Goal: Navigation & Orientation: Find specific page/section

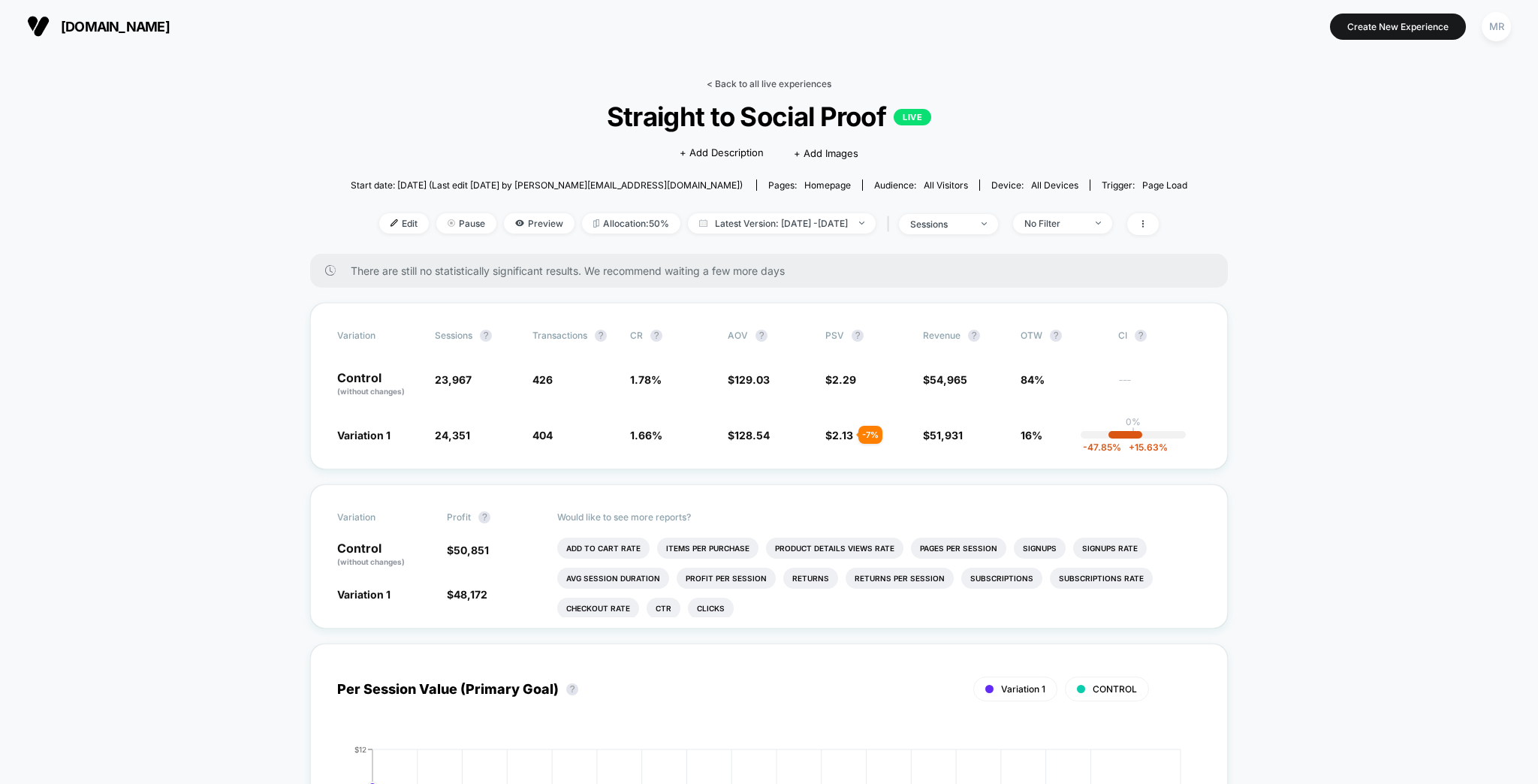
click at [746, 78] on link "< Back to all live experiences" at bounding box center [769, 84] width 124 height 11
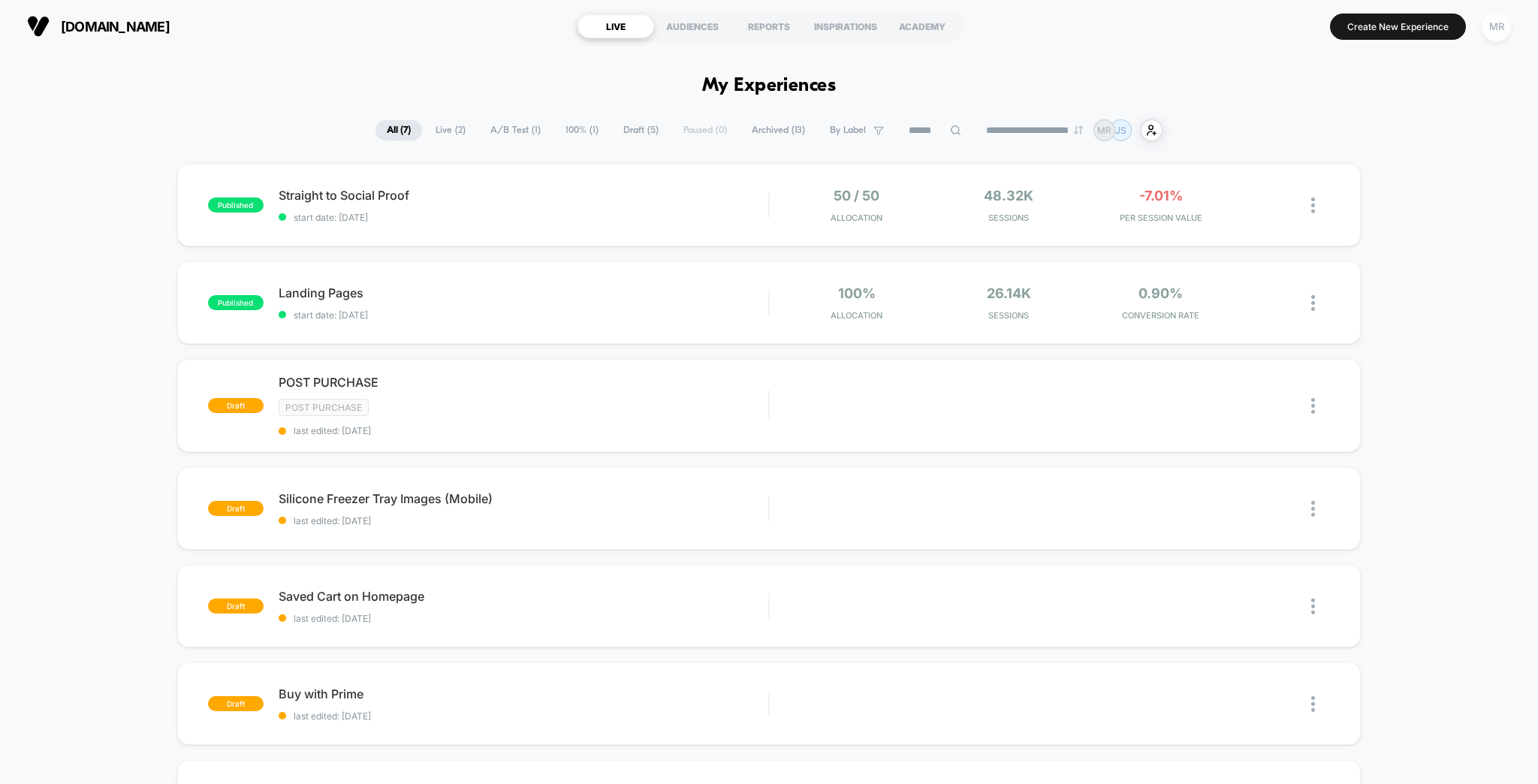
click at [1500, 34] on div "MR" at bounding box center [1497, 27] width 29 height 29
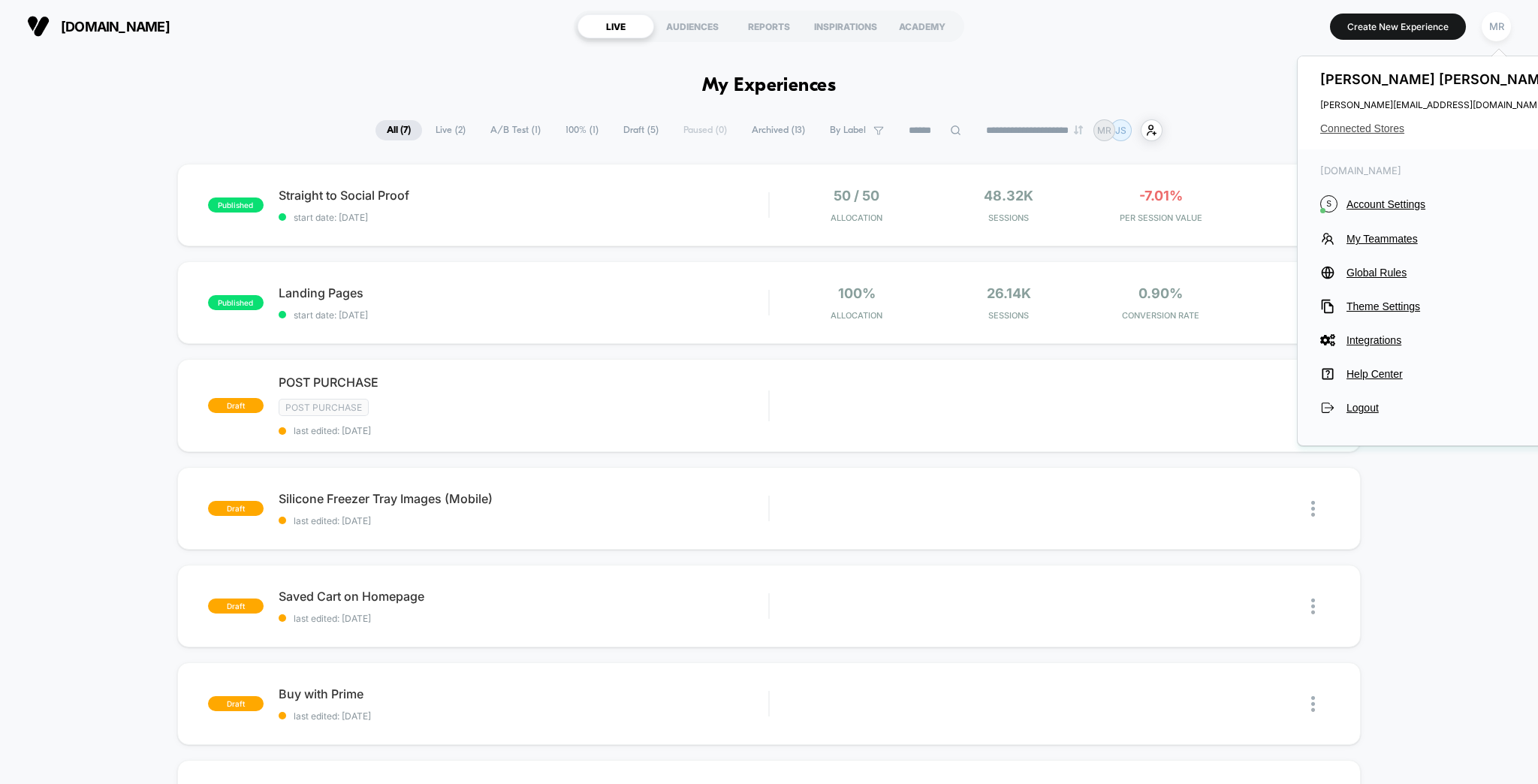
click at [1391, 122] on span "Connected Stores" at bounding box center [1440, 128] width 237 height 12
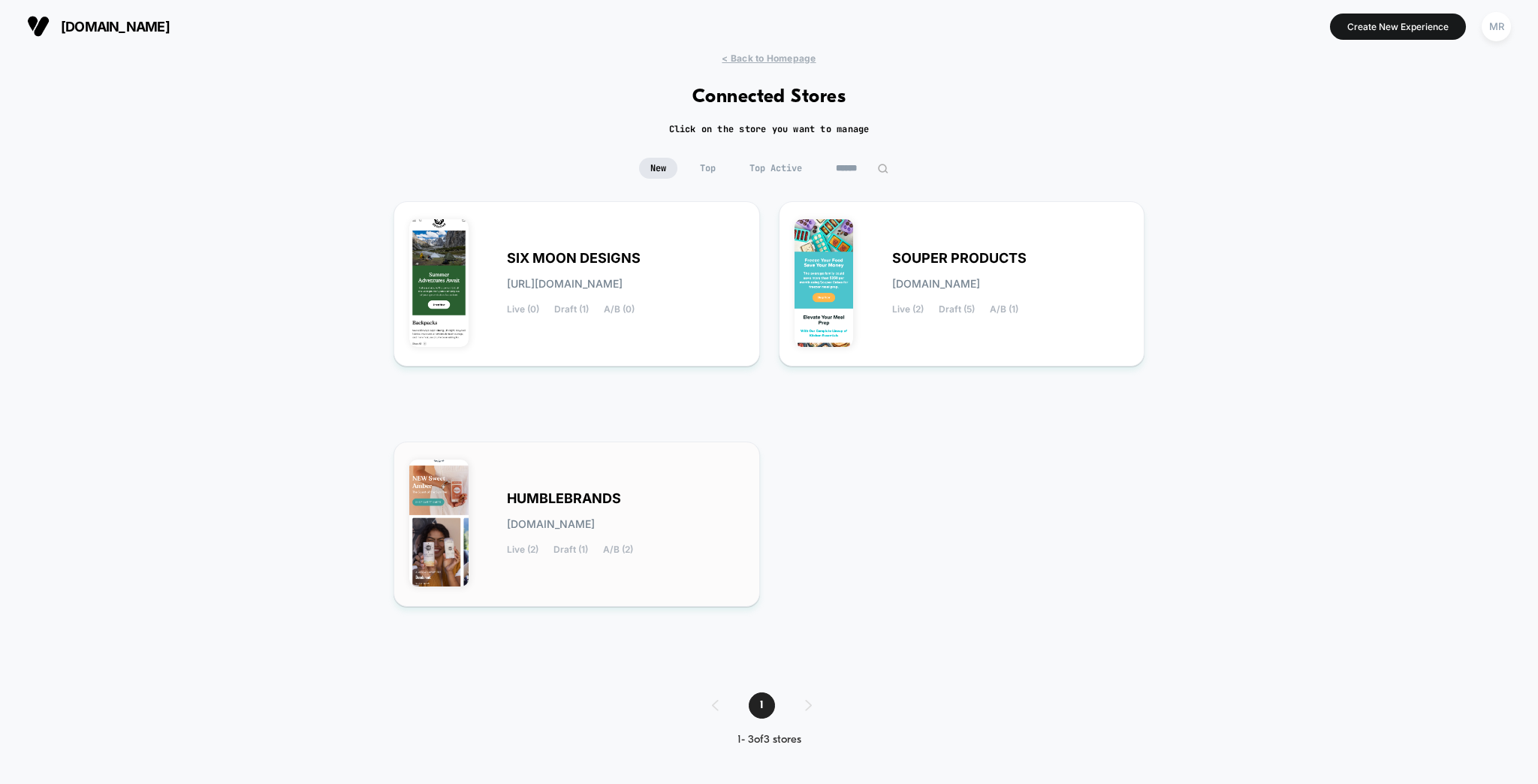
click at [556, 493] on span "HUMBLEBRANDS" at bounding box center [564, 498] width 114 height 10
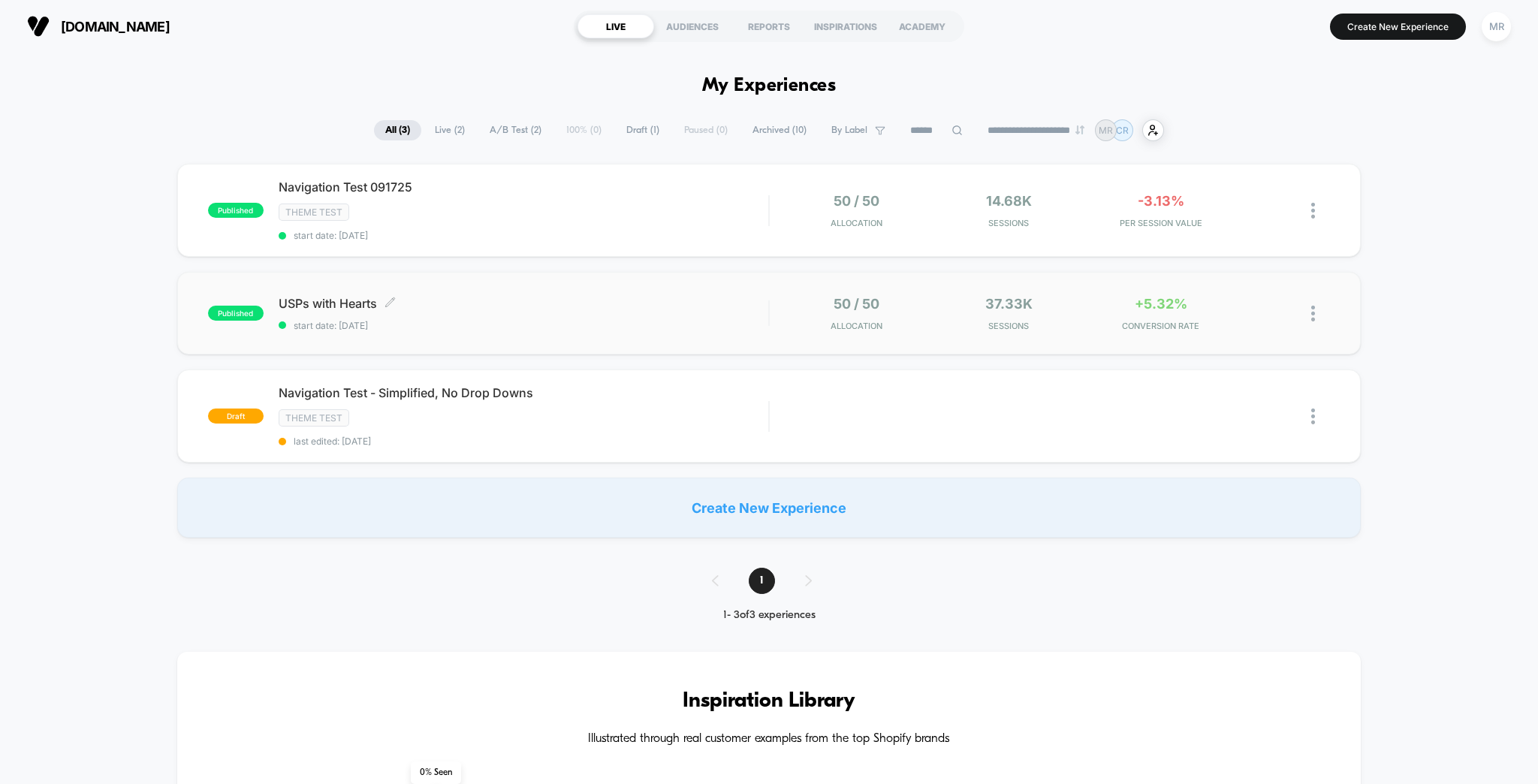
click at [457, 297] on div "USPs with Hearts Click to edit experience details Click to edit experience deta…" at bounding box center [524, 314] width 491 height 35
click at [513, 203] on div "Theme Test" at bounding box center [524, 212] width 491 height 17
